Goal: Task Accomplishment & Management: Manage account settings

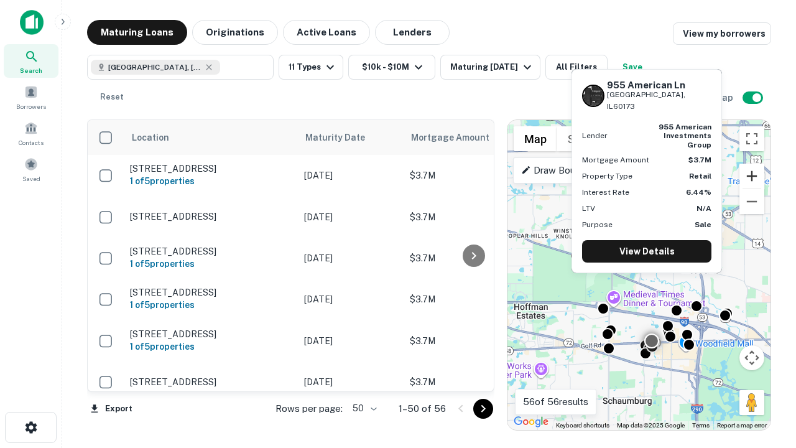
click at [752, 176] on button "Zoom in" at bounding box center [752, 176] width 25 height 25
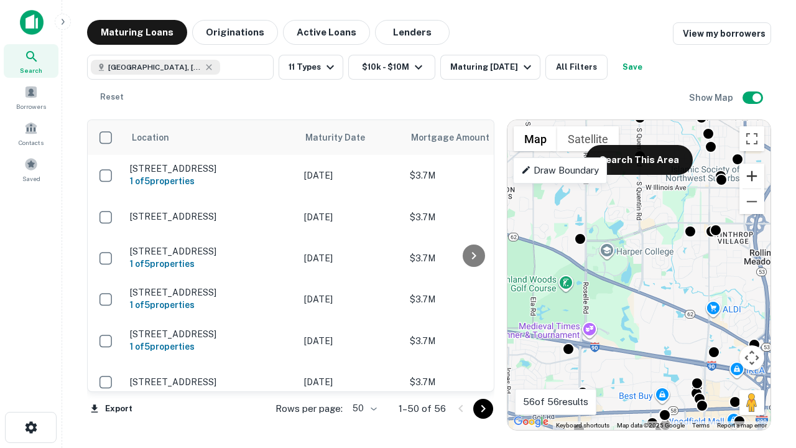
click at [752, 176] on button "Zoom in" at bounding box center [752, 176] width 25 height 25
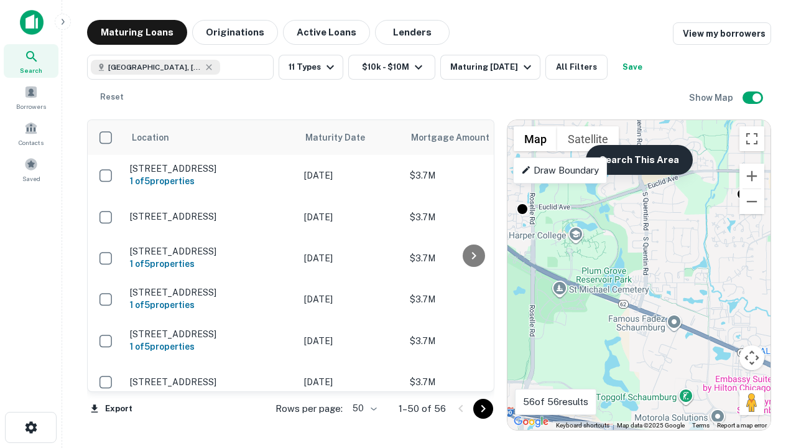
click at [639, 160] on button "Search This Area" at bounding box center [639, 160] width 107 height 30
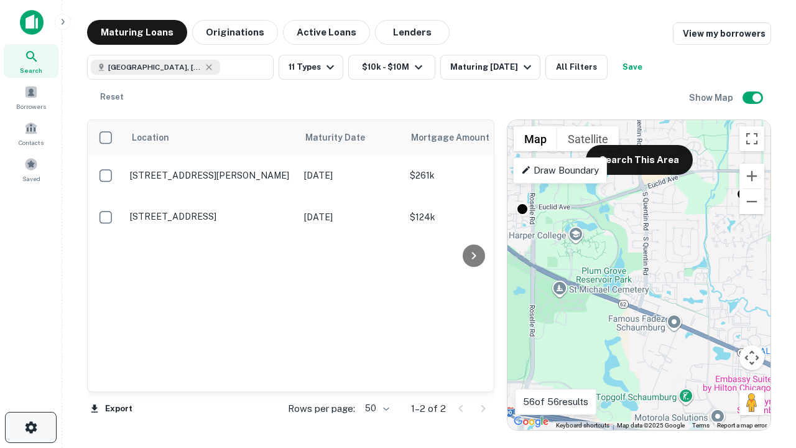
click at [30, 427] on icon "button" at bounding box center [31, 427] width 15 height 15
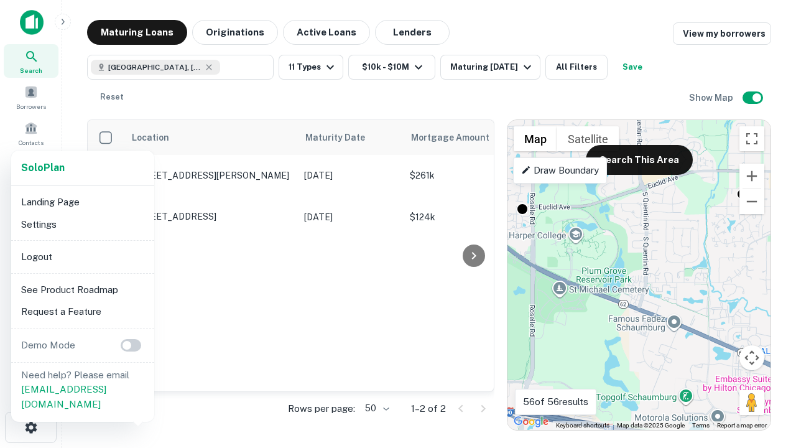
click at [82, 256] on li "Logout" at bounding box center [82, 257] width 133 height 22
